Goal: Task Accomplishment & Management: Complete application form

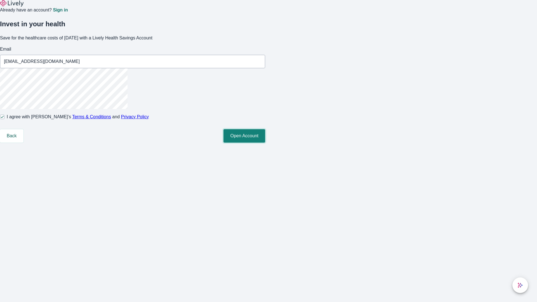
click at [265, 143] on button "Open Account" at bounding box center [244, 135] width 42 height 13
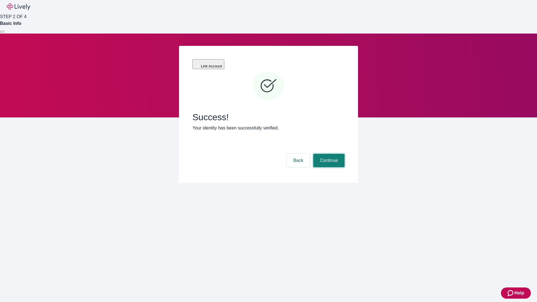
click at [328, 154] on button "Continue" at bounding box center [328, 160] width 31 height 13
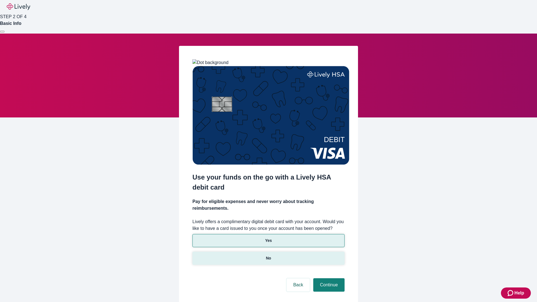
click at [268, 255] on p "No" at bounding box center [268, 258] width 5 height 6
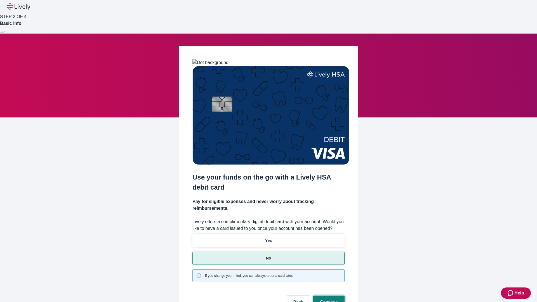
click at [328, 295] on button "Continue" at bounding box center [328, 301] width 31 height 13
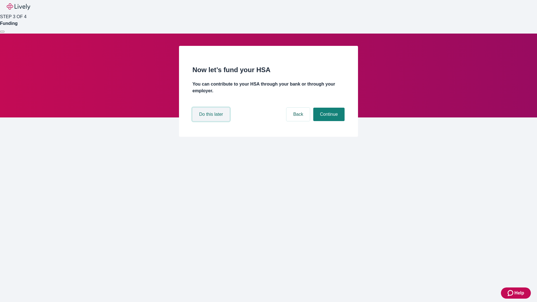
click at [212, 121] on button "Do this later" at bounding box center [210, 114] width 37 height 13
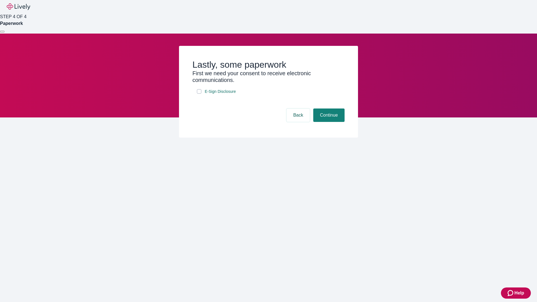
click at [199, 94] on input "E-Sign Disclosure" at bounding box center [199, 91] width 4 height 4
checkbox input "true"
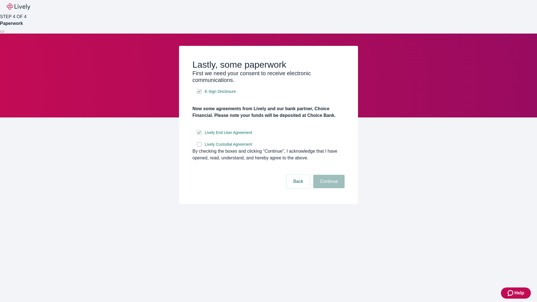
click at [199, 146] on input "Lively Custodial Agreement" at bounding box center [199, 144] width 4 height 4
checkbox input "true"
click at [328, 188] on button "Continue" at bounding box center [328, 181] width 31 height 13
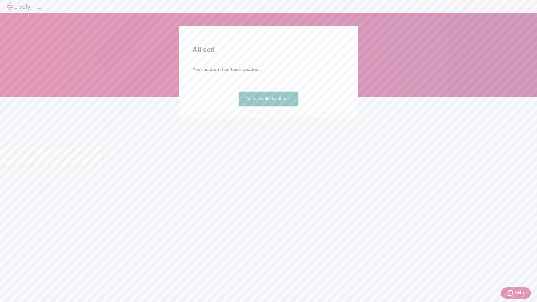
click at [268, 106] on link "Go to Lively dashboard" at bounding box center [269, 98] width 60 height 13
